Goal: Find specific page/section: Find specific page/section

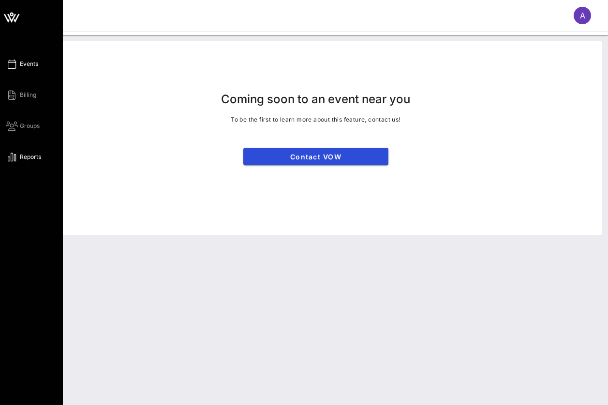
click at [18, 63] on link "Events" at bounding box center [22, 64] width 32 height 12
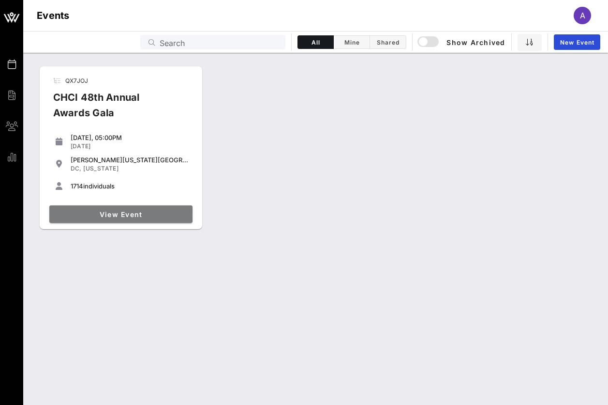
click at [146, 215] on span "View Event" at bounding box center [120, 214] width 135 height 8
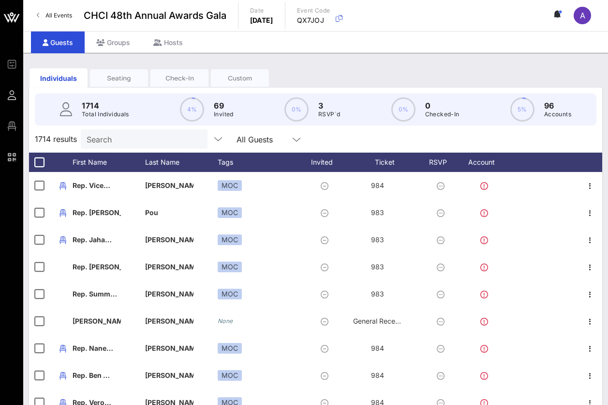
click at [132, 137] on input "Search" at bounding box center [143, 139] width 113 height 13
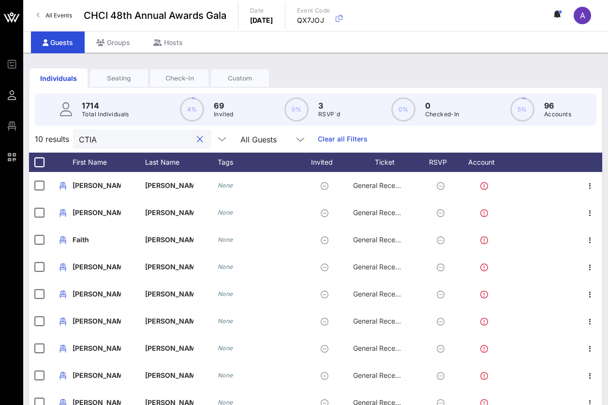
type input "CTIA"
click at [117, 81] on div "Seating" at bounding box center [119, 78] width 58 height 9
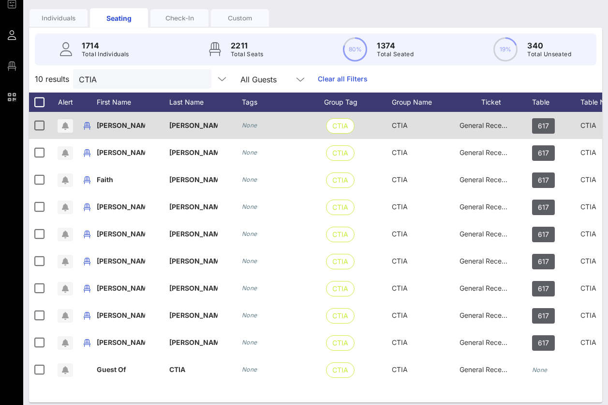
scroll to position [67, 0]
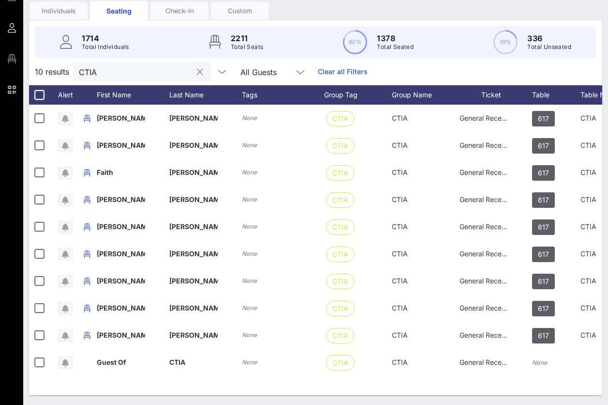
click at [197, 72] on button "clear icon" at bounding box center [200, 72] width 6 height 10
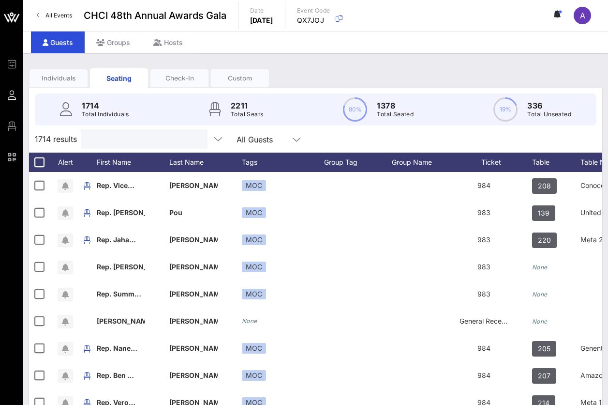
click at [129, 136] on input "text" at bounding box center [143, 139] width 113 height 13
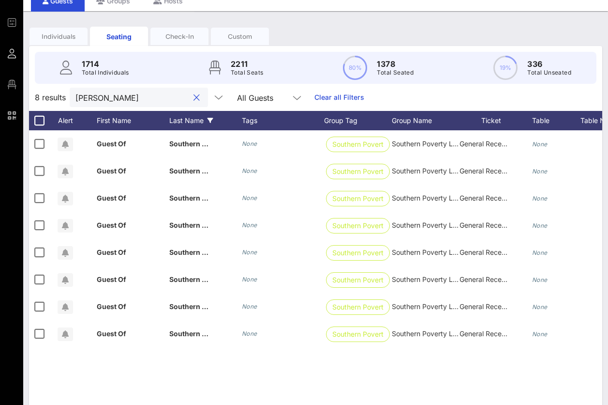
scroll to position [49, 0]
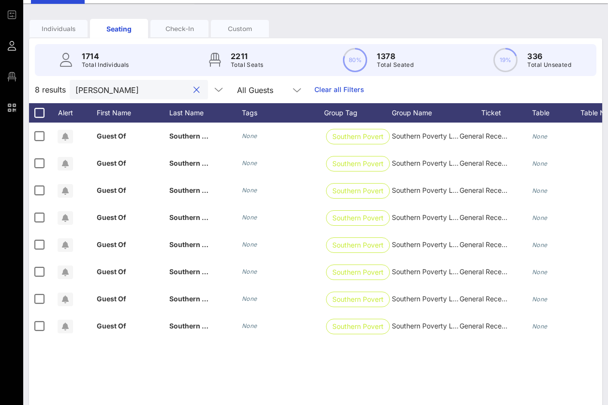
type input "[PERSON_NAME]"
